Goal: Information Seeking & Learning: Learn about a topic

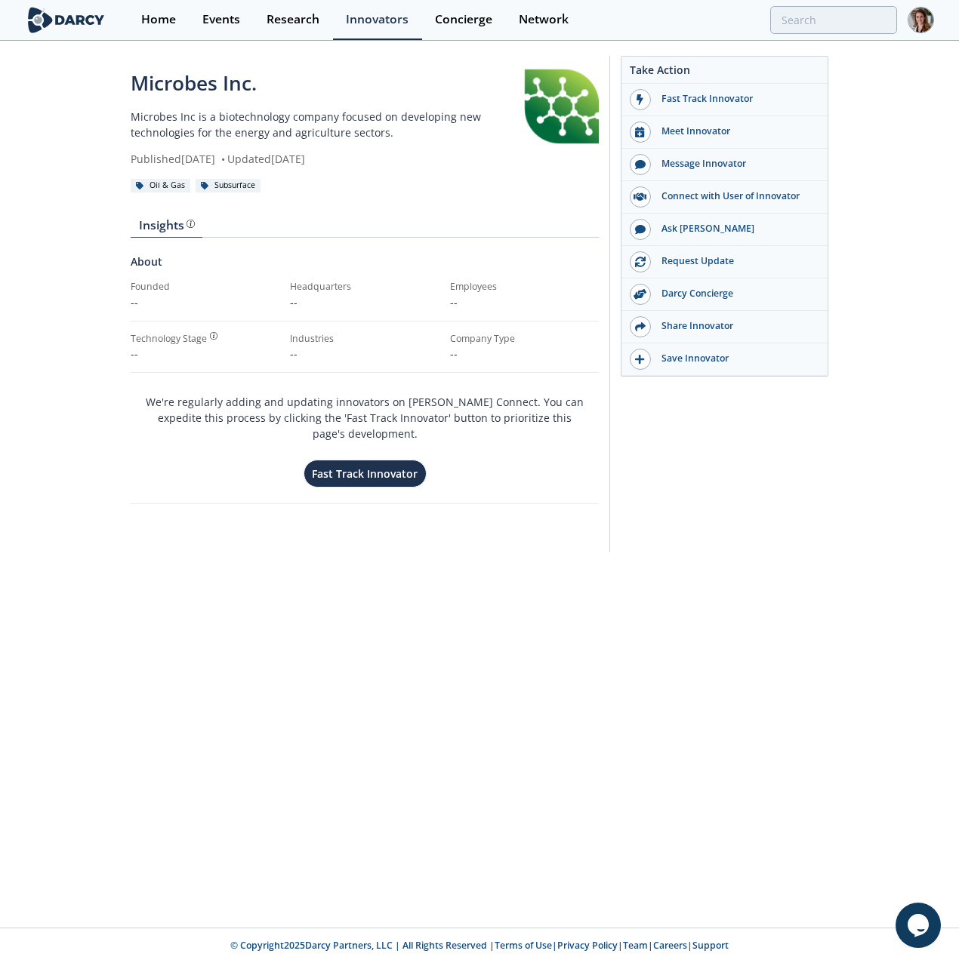
click at [921, 29] on img at bounding box center [920, 20] width 26 height 26
click at [819, 170] on span "Memberships" at bounding box center [816, 170] width 70 height 14
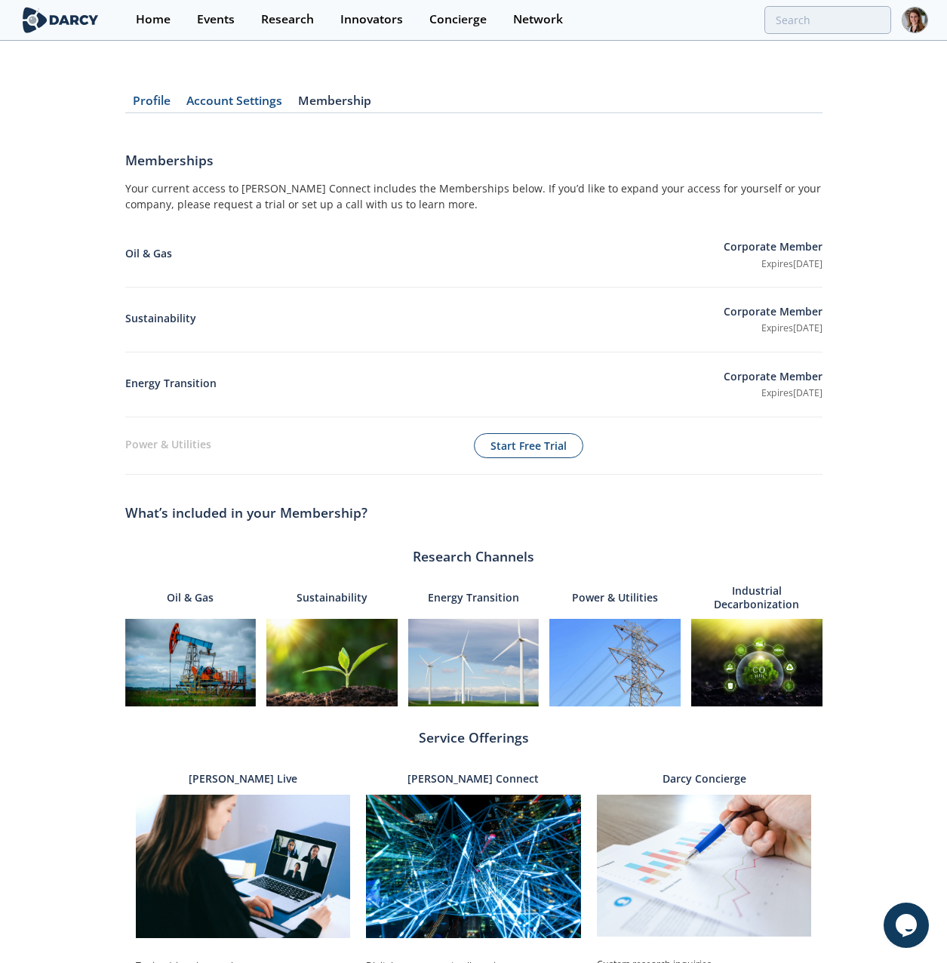
click at [336, 100] on link "Membership" at bounding box center [335, 104] width 89 height 18
click at [152, 102] on link "Profile" at bounding box center [152, 104] width 54 height 18
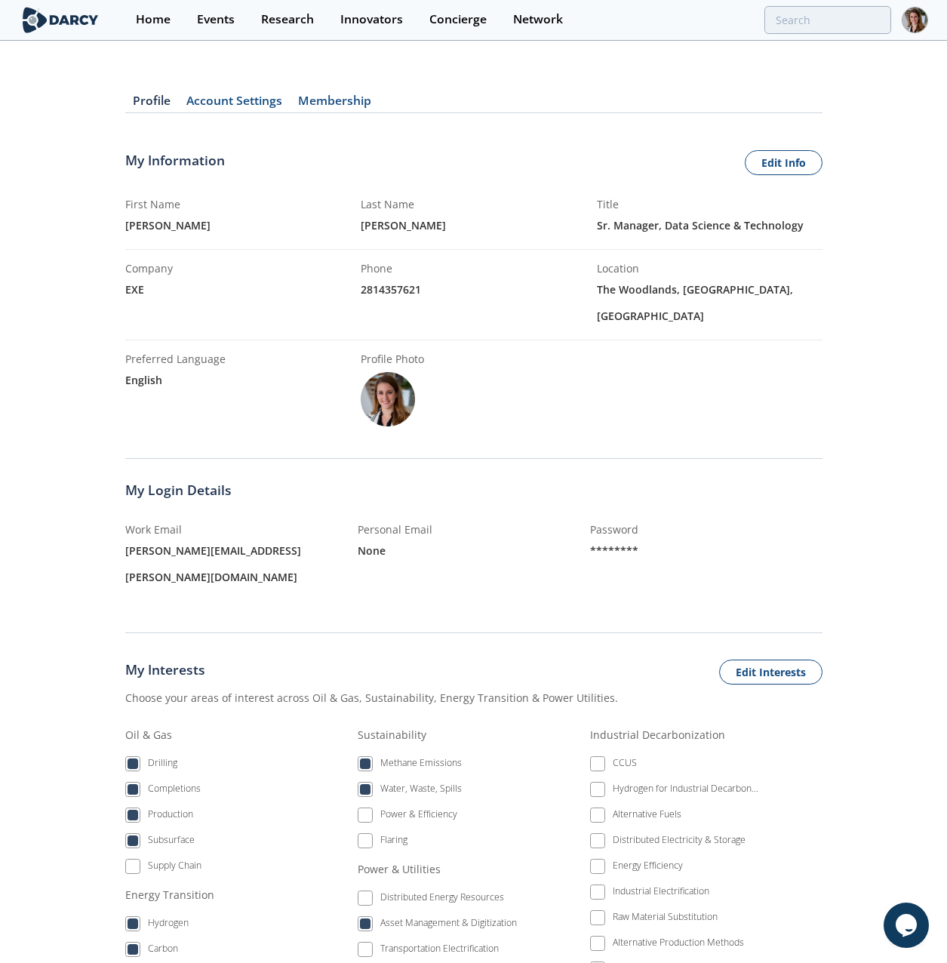
click at [226, 100] on link "Account Settings" at bounding box center [235, 104] width 112 height 18
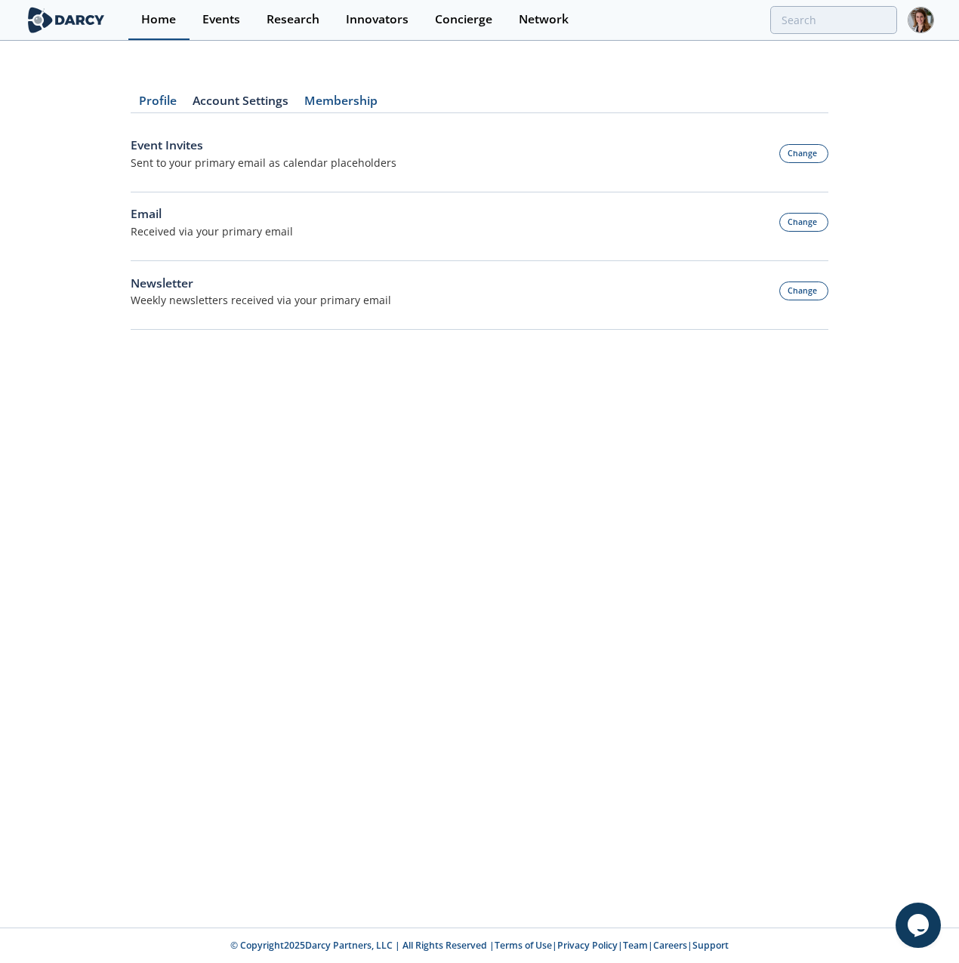
click at [158, 23] on div "Home" at bounding box center [158, 20] width 35 height 12
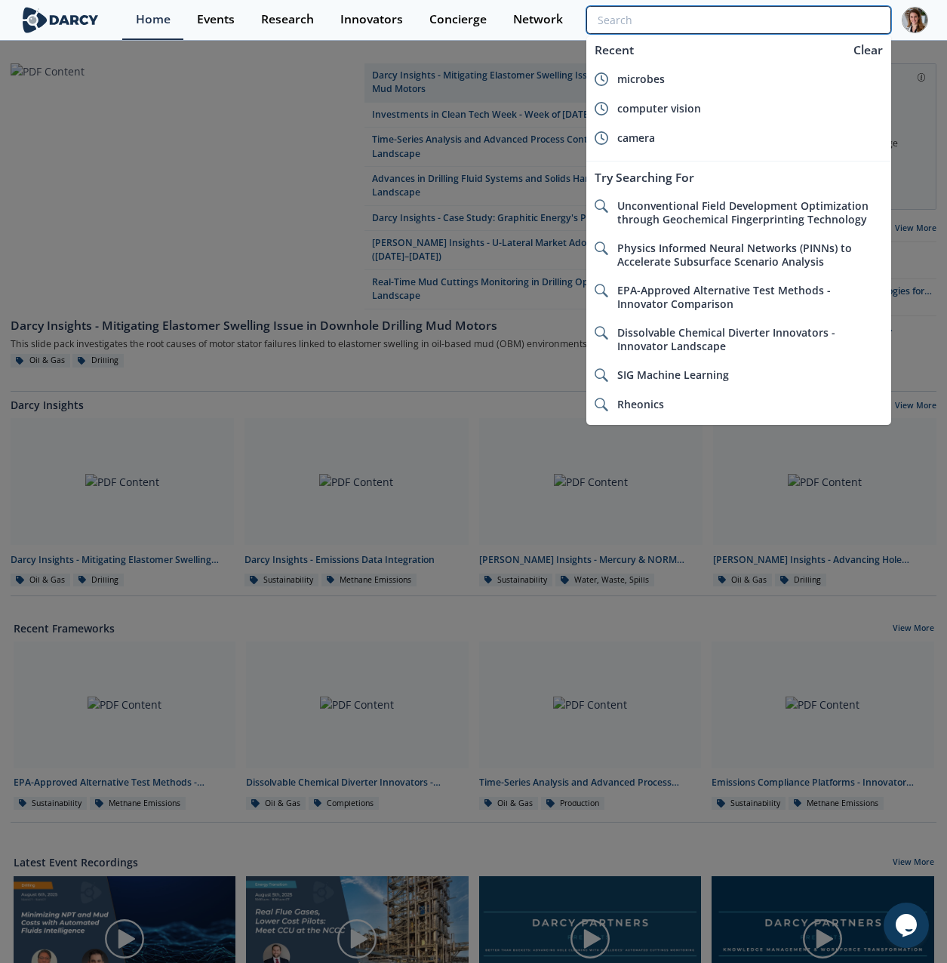
click at [844, 21] on input "search" at bounding box center [738, 20] width 304 height 28
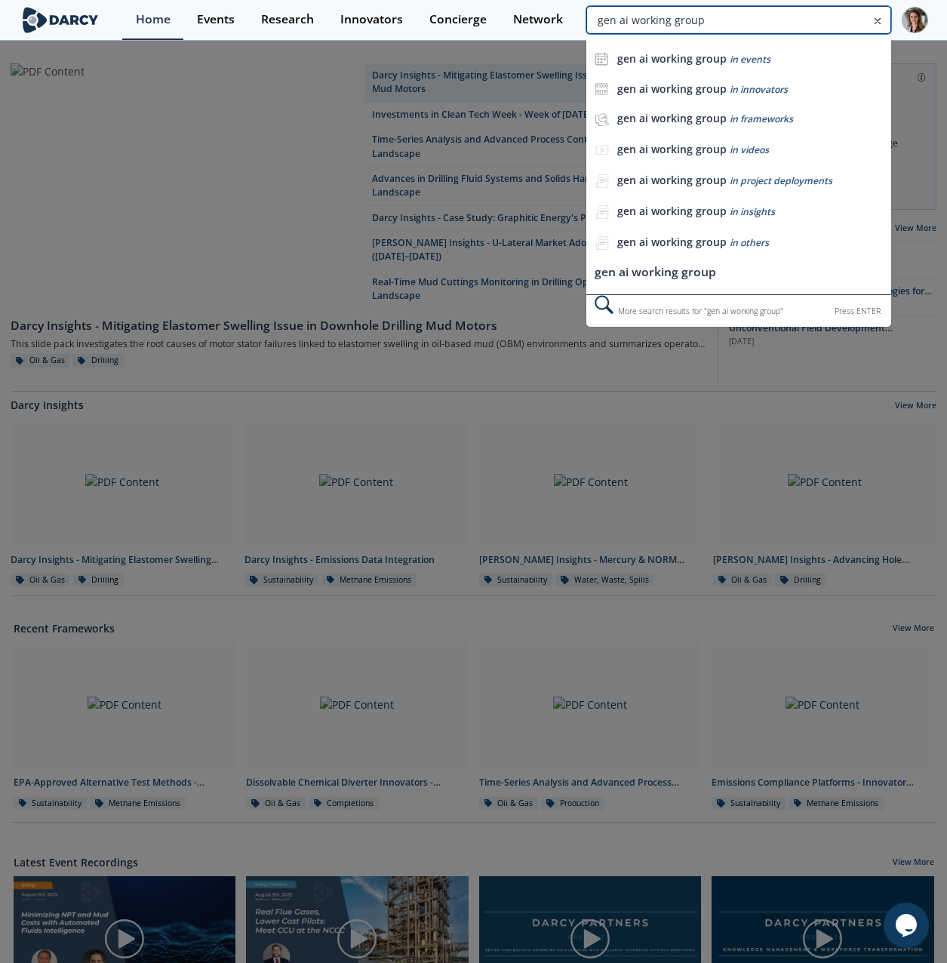
type input "gen ai working group"
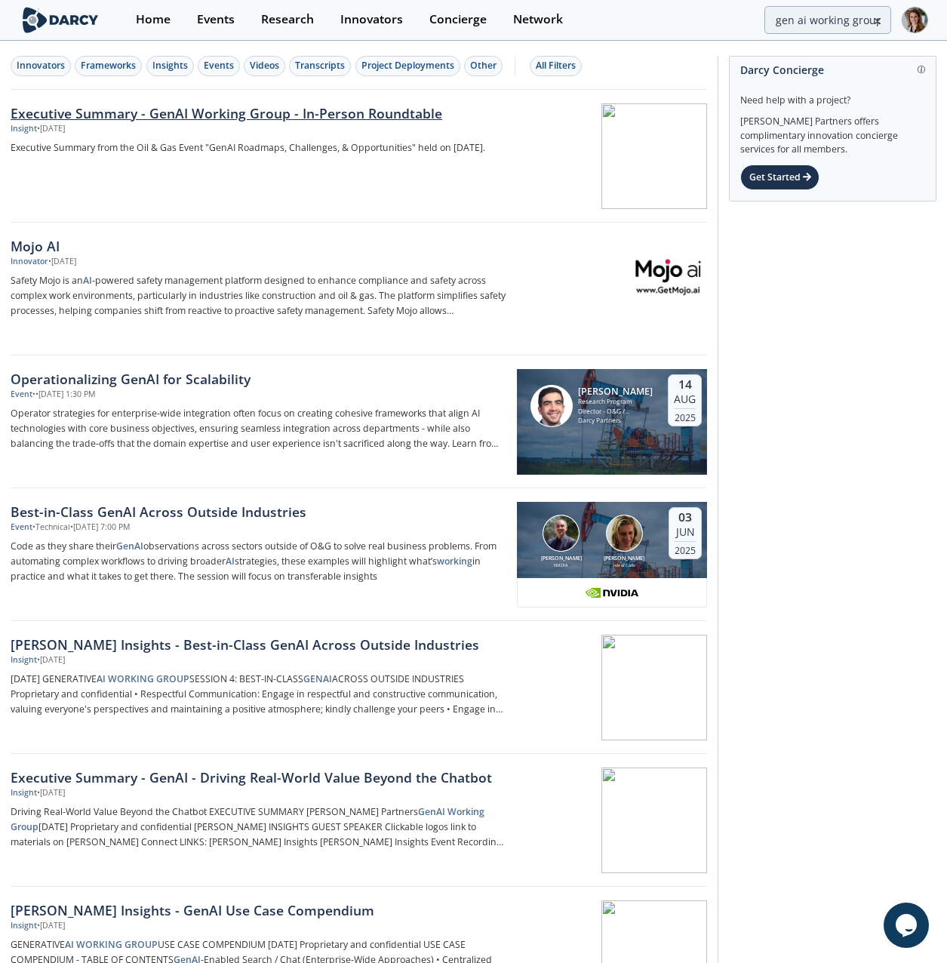
click at [282, 116] on div "Executive Summary - GenAI Working Group - In-Person Roundtable" at bounding box center [259, 113] width 496 height 20
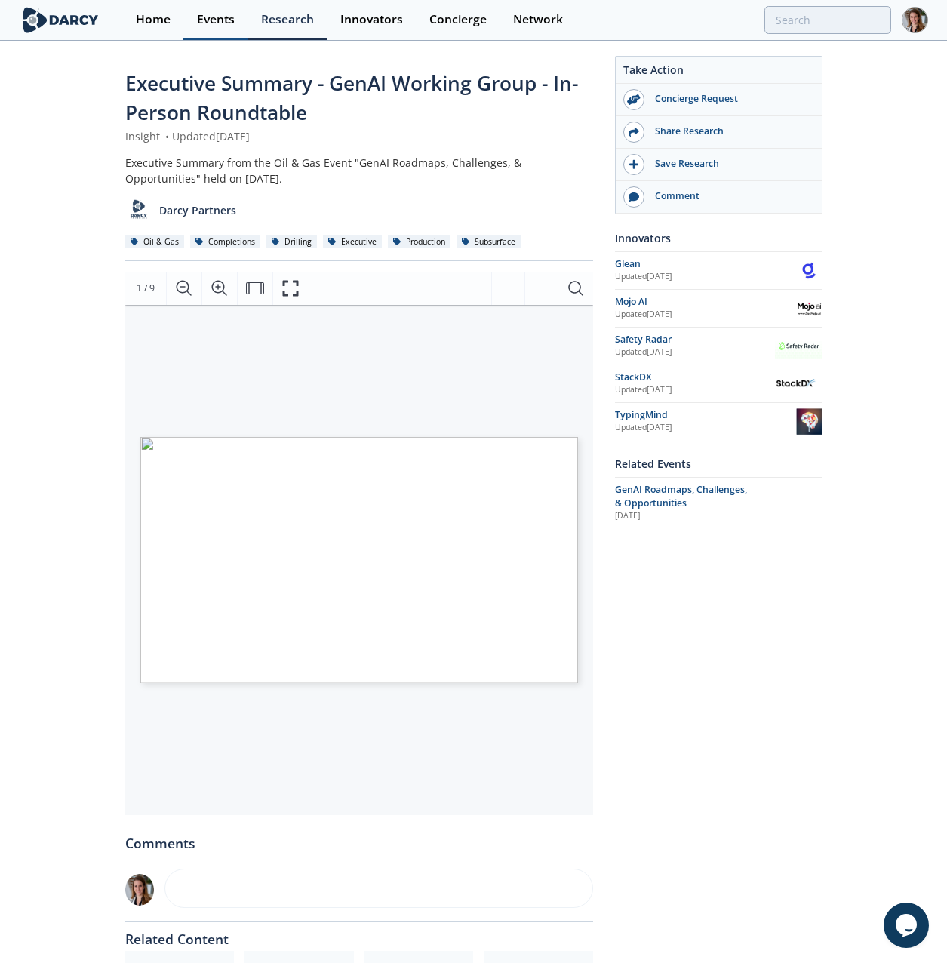
type input "gen ai working group"
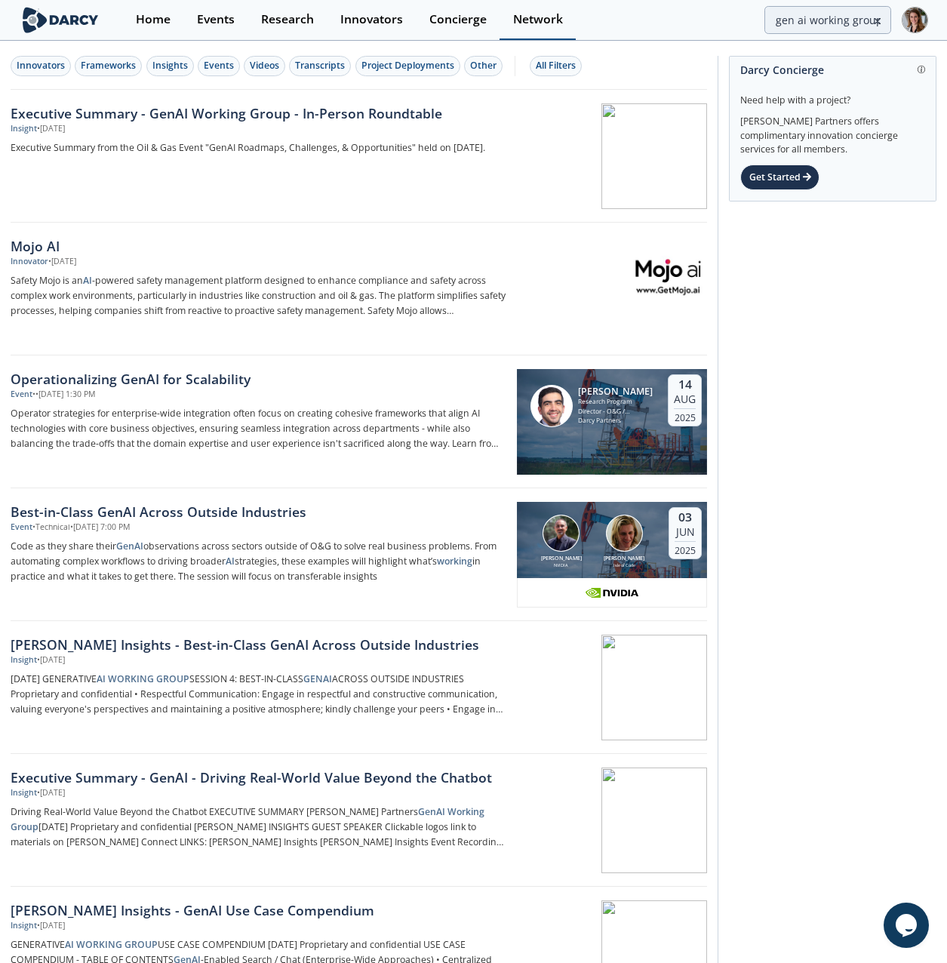
click at [538, 24] on div "Network" at bounding box center [538, 20] width 50 height 12
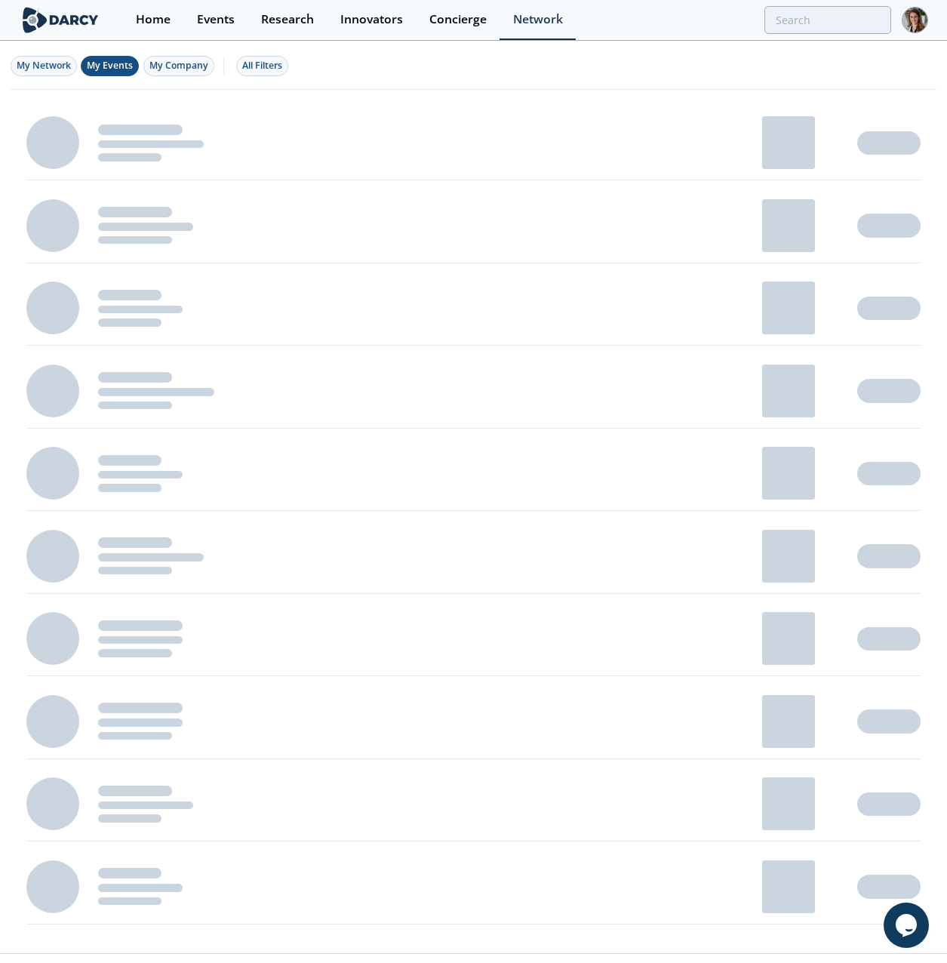
click at [105, 66] on span "My Events" at bounding box center [110, 65] width 46 height 13
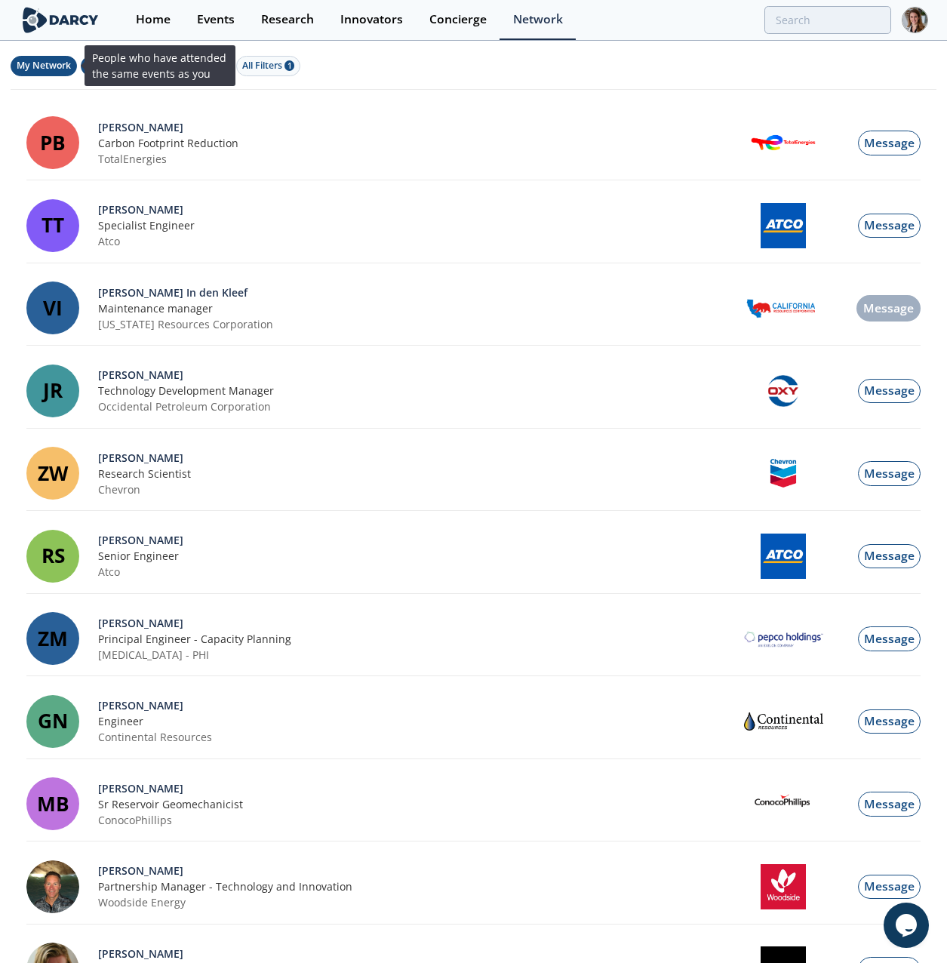
click at [55, 65] on span "My Network" at bounding box center [44, 65] width 54 height 13
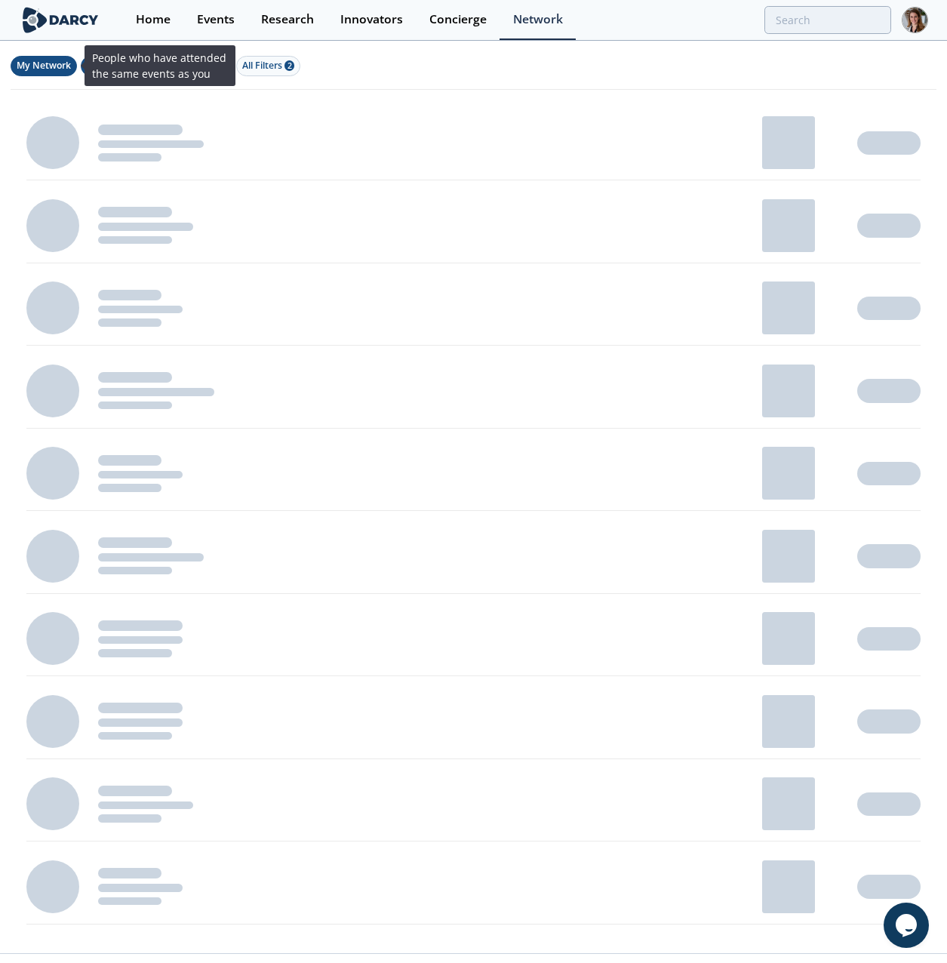
click at [40, 72] on button "My Network" at bounding box center [44, 66] width 66 height 20
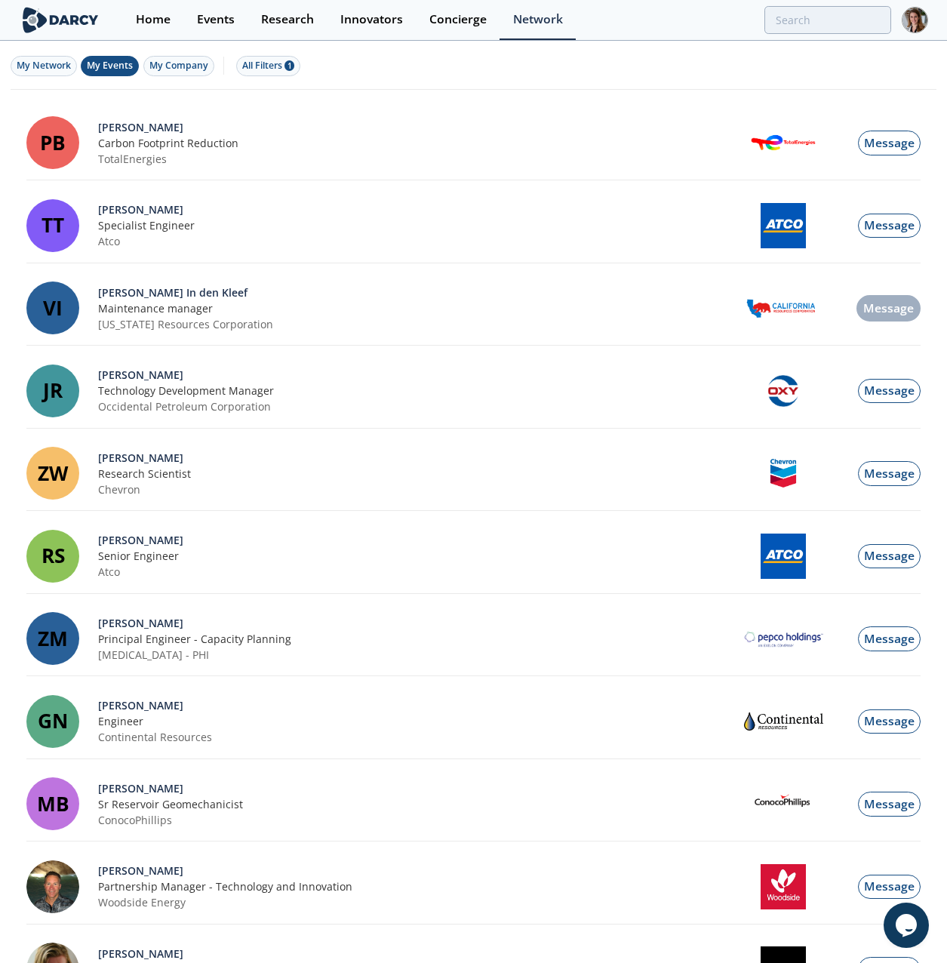
click at [100, 63] on span "My Events" at bounding box center [110, 65] width 46 height 13
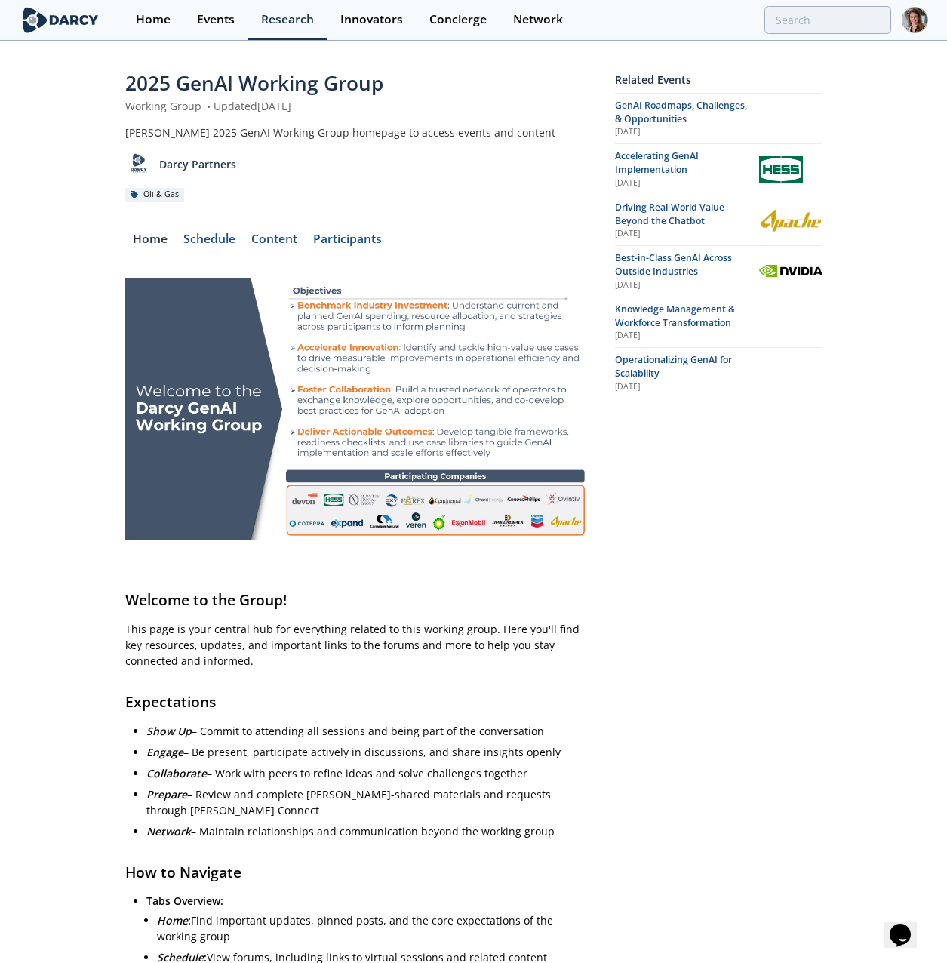
click at [205, 241] on div "Schedule" at bounding box center [210, 242] width 68 height 18
